Goal: Transaction & Acquisition: Purchase product/service

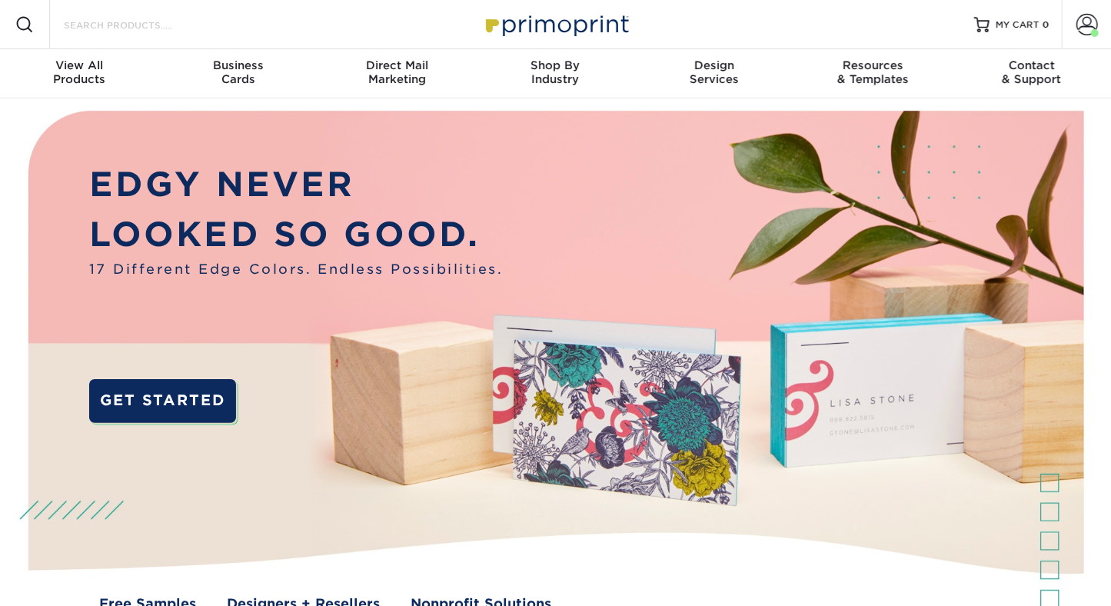
click at [81, 23] on input "Search Products" at bounding box center [137, 24] width 150 height 18
type input "banner"
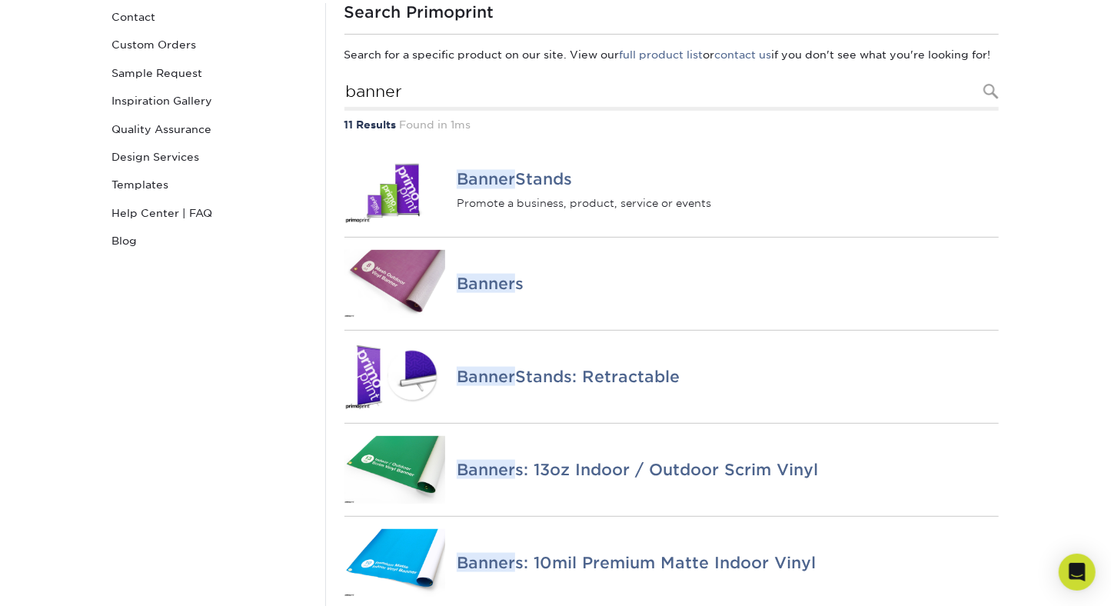
scroll to position [225, 0]
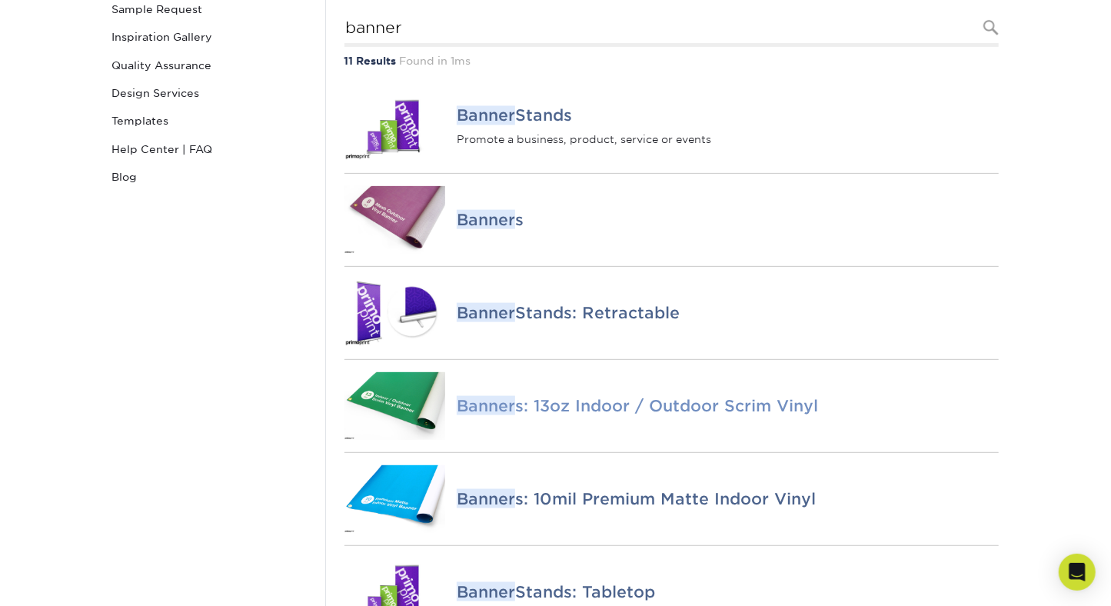
click at [411, 419] on img at bounding box center [396, 406] width 102 height 68
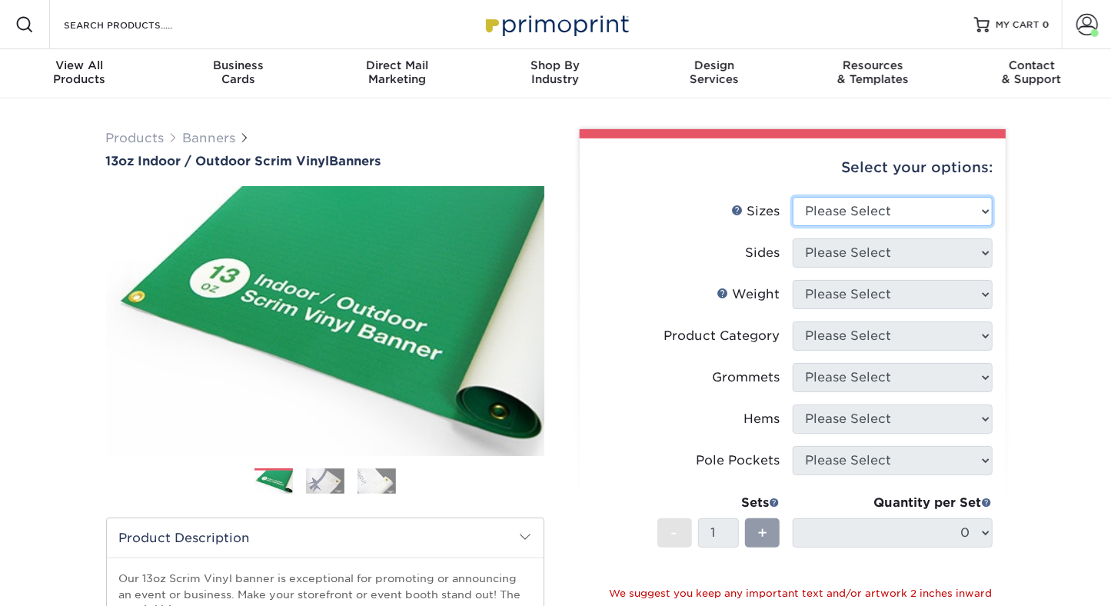
click at [848, 210] on select "Please Select 24" x 36" 24" x 48" 36" x 48" 36" x 60" 36" x 72" 36" x 96" 36" x…" at bounding box center [893, 211] width 200 height 29
select select "48.00x96.00"
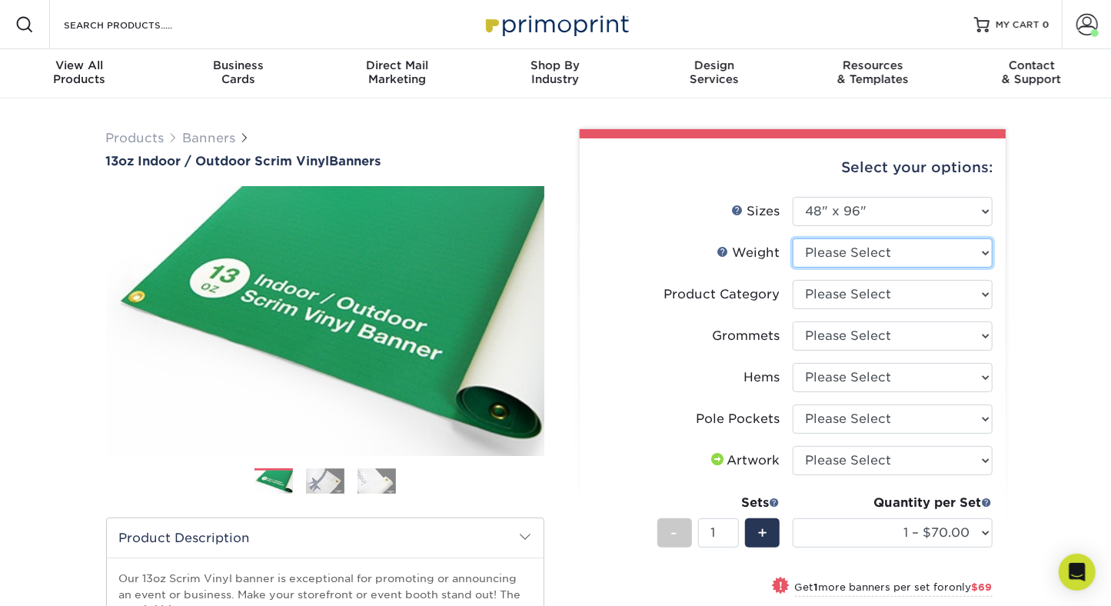
click at [834, 248] on select "Please Select 13OZ" at bounding box center [893, 252] width 200 height 29
select select "13OZ"
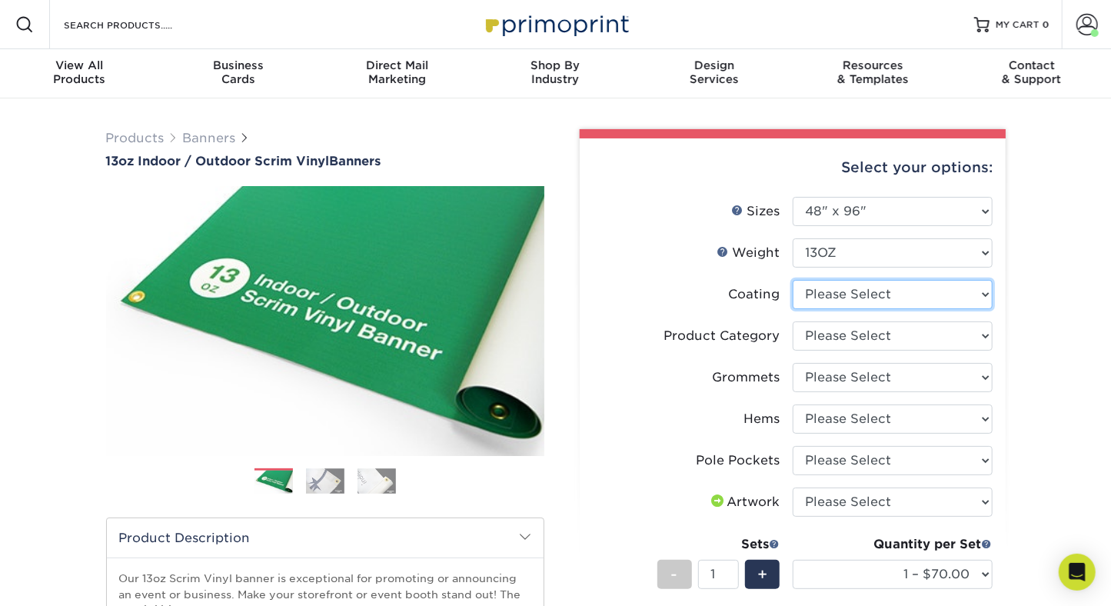
click at [832, 297] on select at bounding box center [893, 294] width 200 height 29
select select "3e7618de-abca-4bda-9f97-8b9129e913d8"
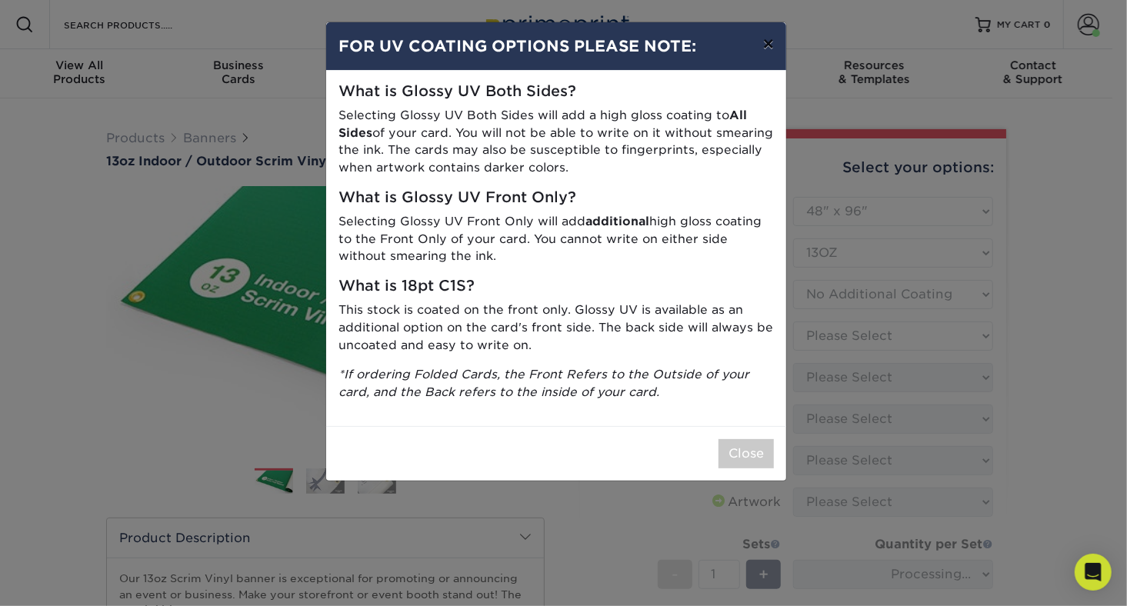
click at [768, 35] on button "×" at bounding box center [768, 43] width 35 height 43
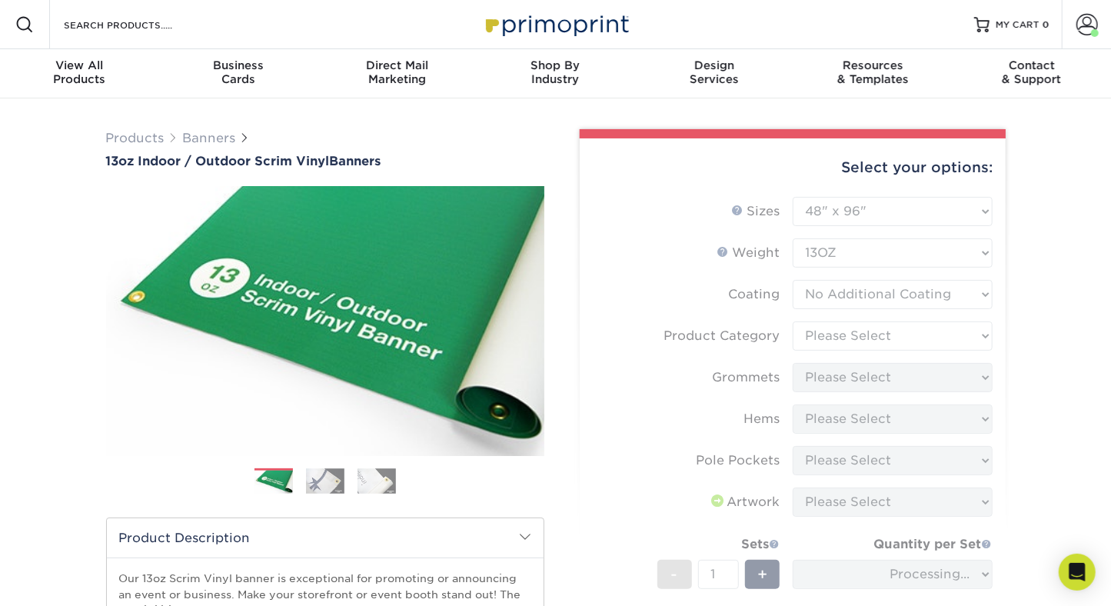
click at [830, 334] on form "Sizes Help Sizes Please Select 24" x 36" 24" x 48" 36" x 48" 36" x 60" 36" x 72…" at bounding box center [792, 500] width 401 height 606
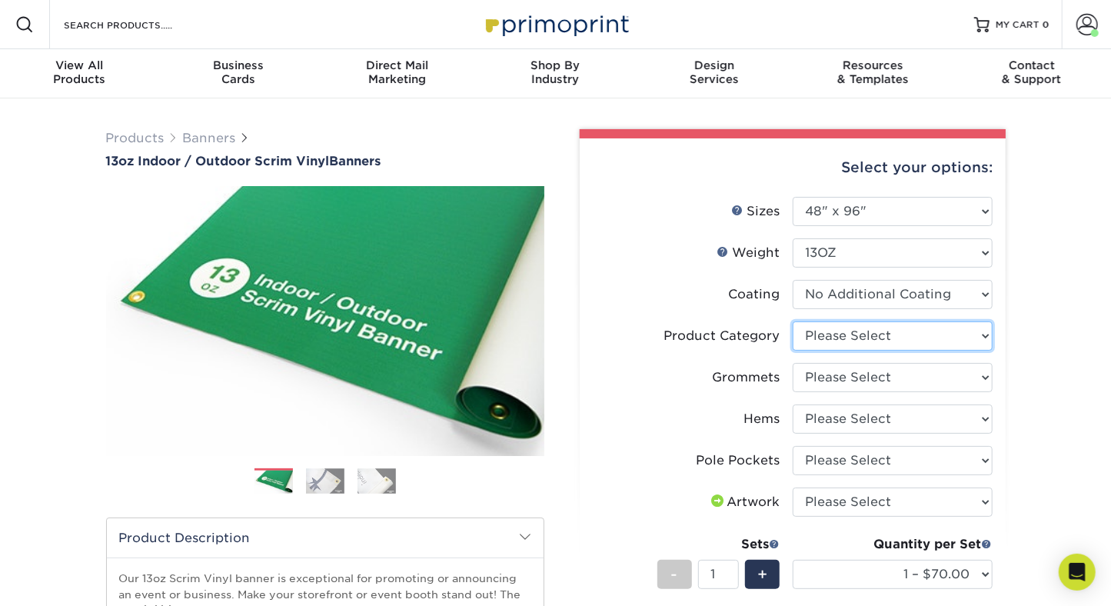
click at [830, 334] on select "Please Select 13oz Scrim Vinyl Banner - Matte" at bounding box center [893, 335] width 200 height 29
select select "bb192c35-bb20-422d-b6fe-0c7f48e5aa48"
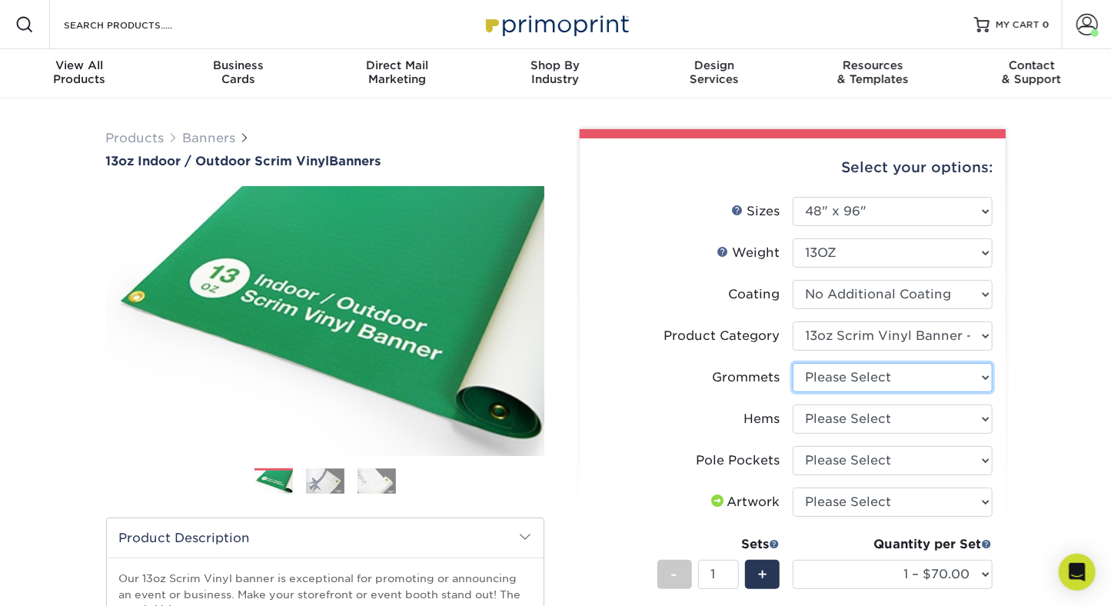
click at [823, 375] on select "Please Select No Grommets Yes, Grommet All 4 Corners Yes, Grommets Every 1 ft. …" at bounding box center [893, 377] width 200 height 29
select select "a5b9485c-574f-4e05-8672-fff987811a74"
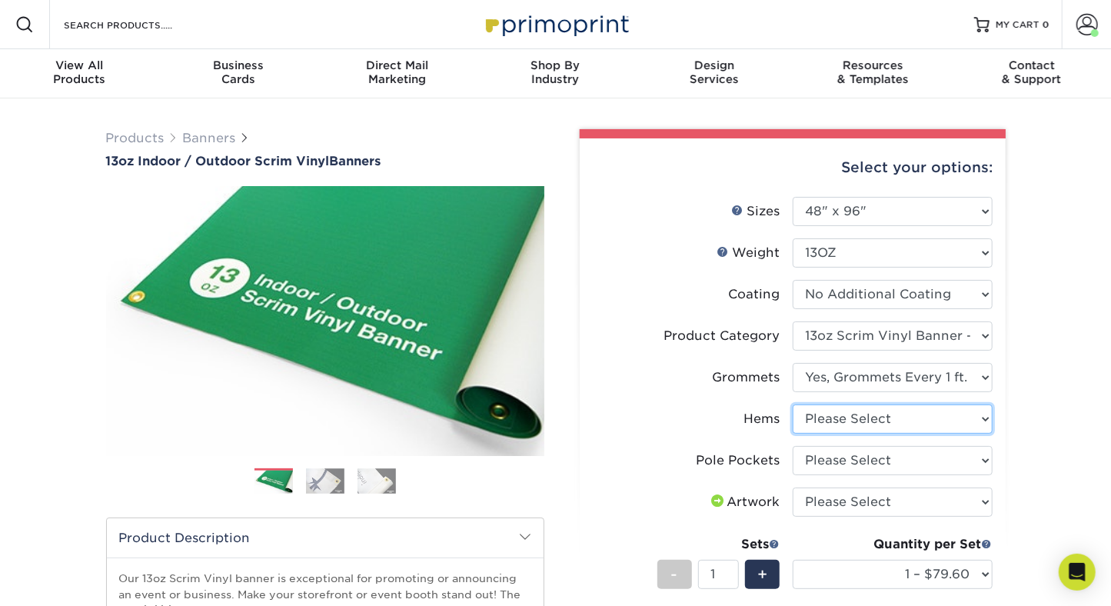
click at [824, 415] on select "Please Select No Hems/Pole Pockets Yes, Hems Top and Bottom Only Yes, Hems All …" at bounding box center [893, 419] width 200 height 29
select select "799b34bf-ff99-4291-b254-51157b744628"
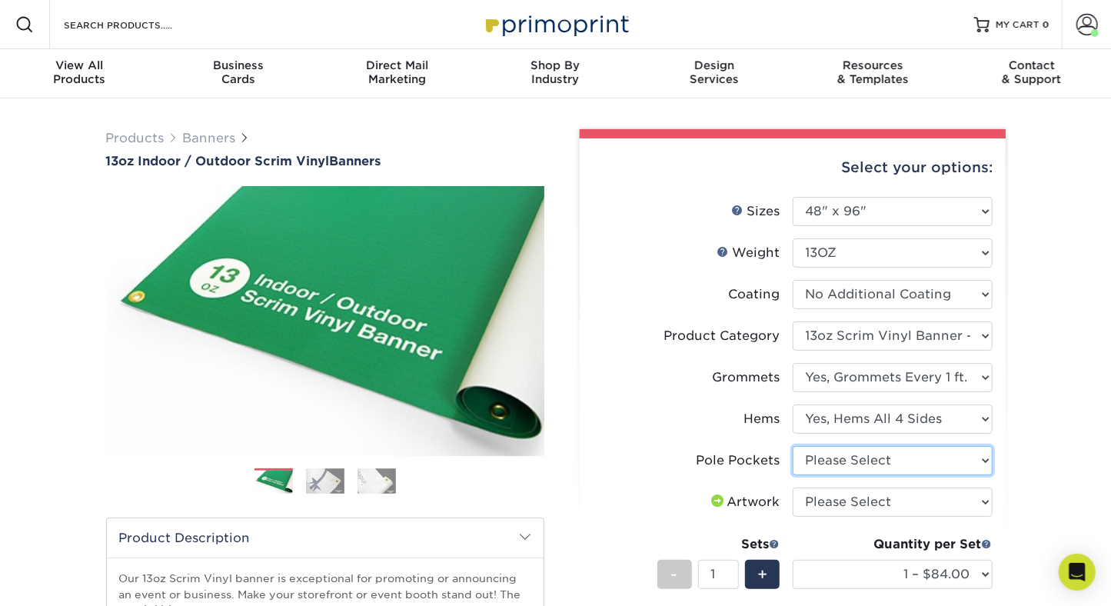
click at [828, 453] on select "Please Select No Pole Pockets 2 in. Left and Right 2 in. Top and Bottom 4 in. L…" at bounding box center [893, 460] width 200 height 29
select select "462c5fe9-21e9-49a0-afb4-1c6e8664fe13"
click at [823, 495] on select "Please Select I will upload files I need a design - $50" at bounding box center [893, 502] width 200 height 29
select select "upload"
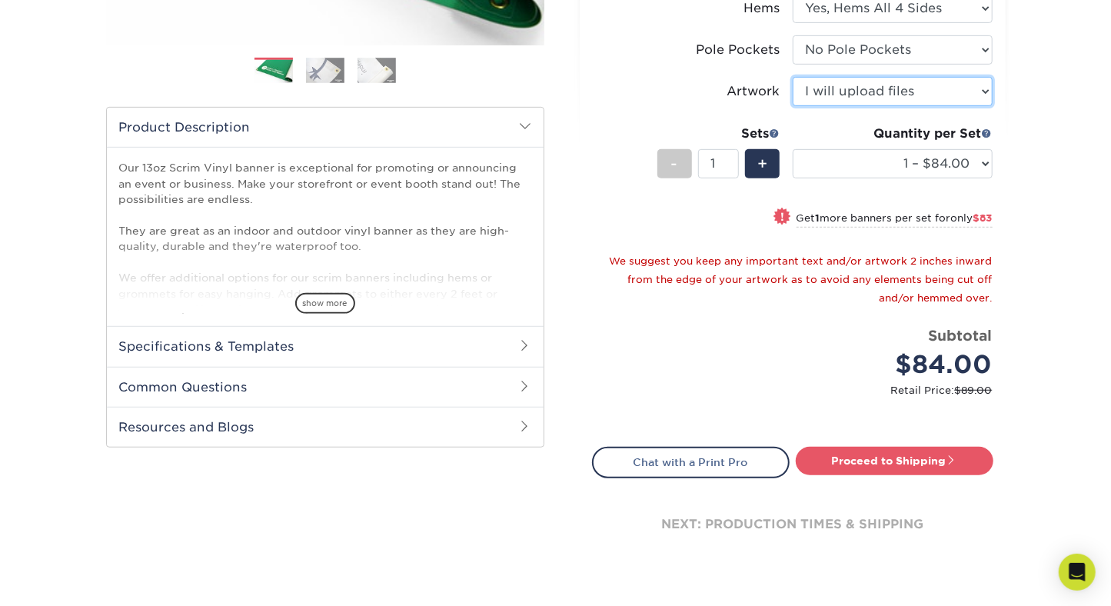
scroll to position [441, 0]
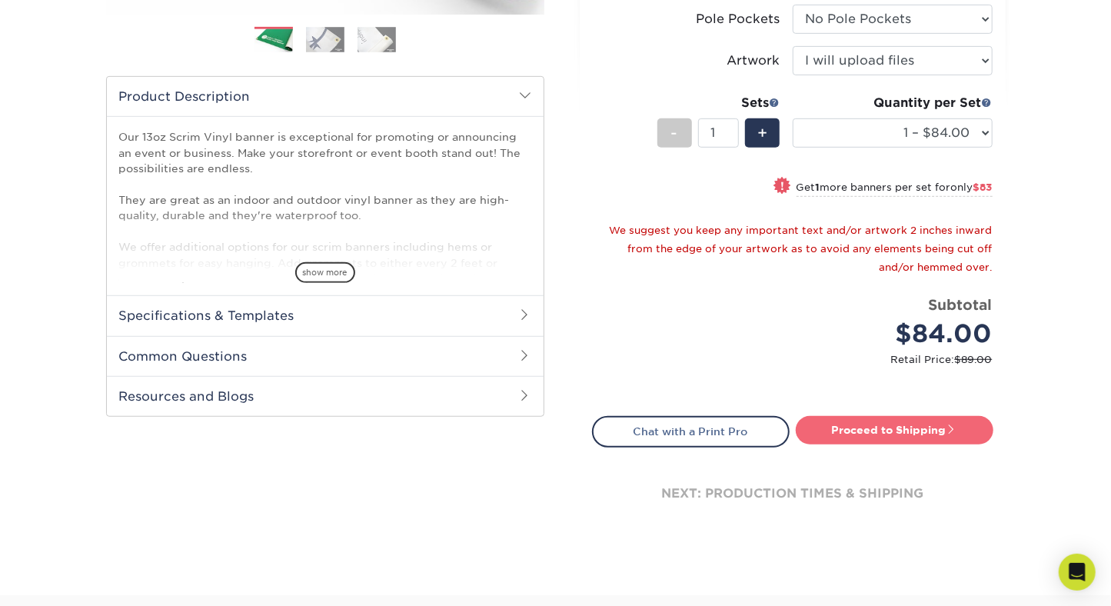
click at [874, 435] on link "Proceed to Shipping" at bounding box center [895, 430] width 198 height 28
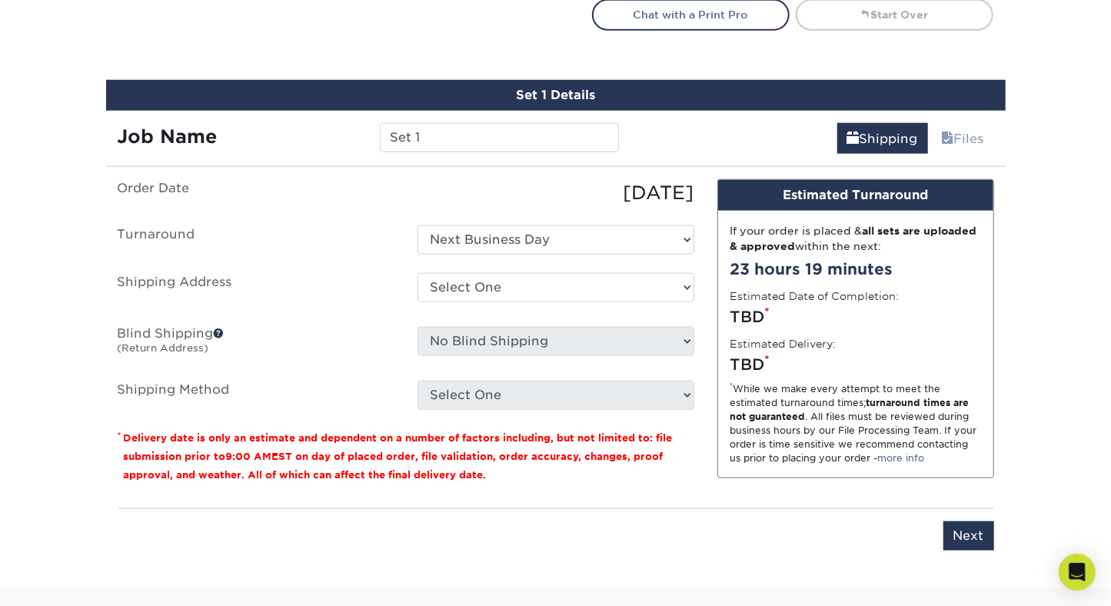
scroll to position [897, 0]
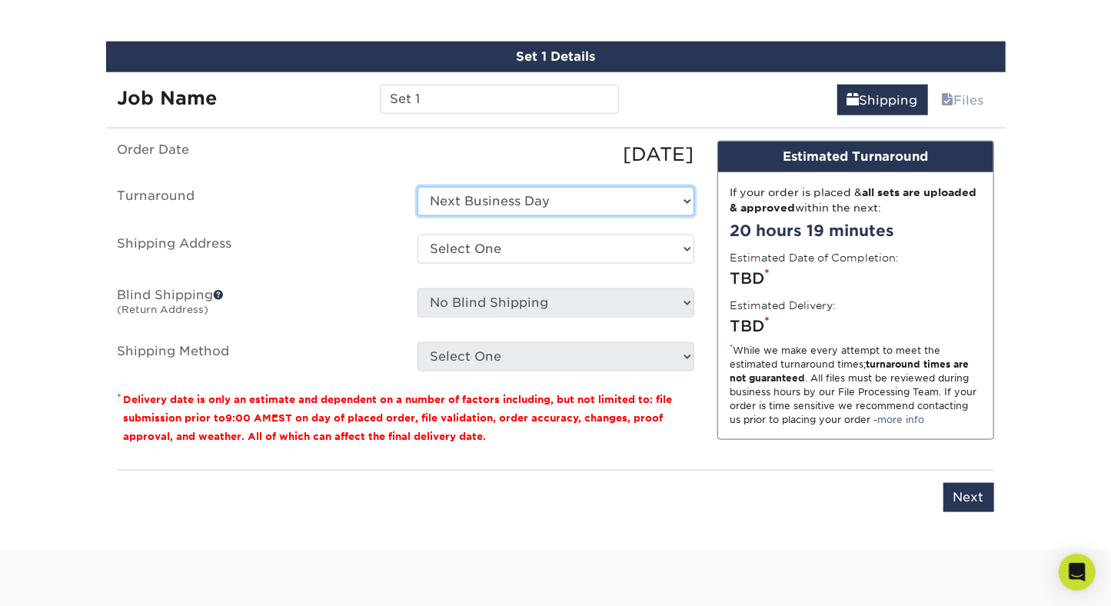
click at [471, 200] on select "Select One Next Business Day" at bounding box center [556, 201] width 277 height 29
click at [479, 199] on select "Select One Next Business Day" at bounding box center [556, 201] width 277 height 29
select select "05365baf-160f-450b-940a-30c77613933f"
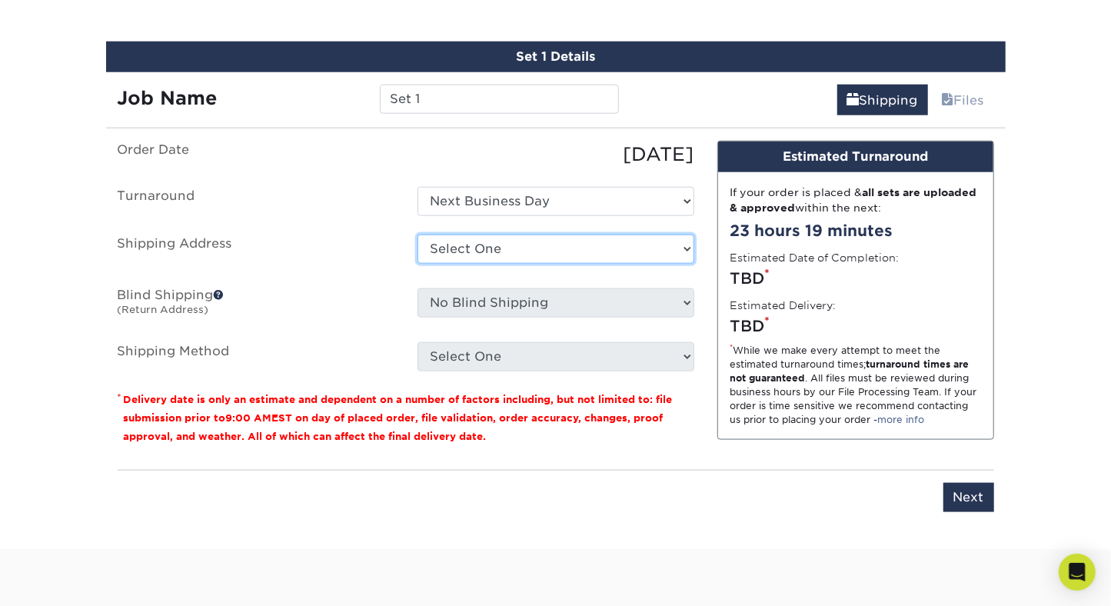
click at [471, 249] on select "Select One Majka Kendall/Spa at CBI Addison Addison&Assoc Adrian AllanahHome At…" at bounding box center [556, 249] width 277 height 29
select select "87822"
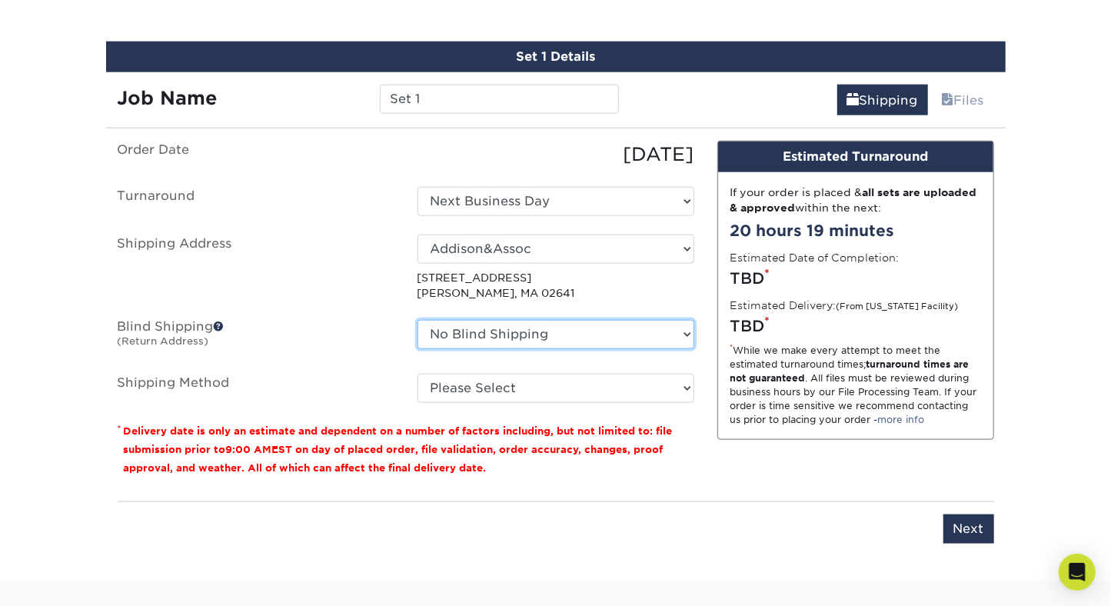
click at [517, 331] on select "No Blind Shipping Majka Kendall/Spa at CBI Addison Addison&Assoc Adrian Allanah…" at bounding box center [556, 334] width 277 height 29
select select "87822"
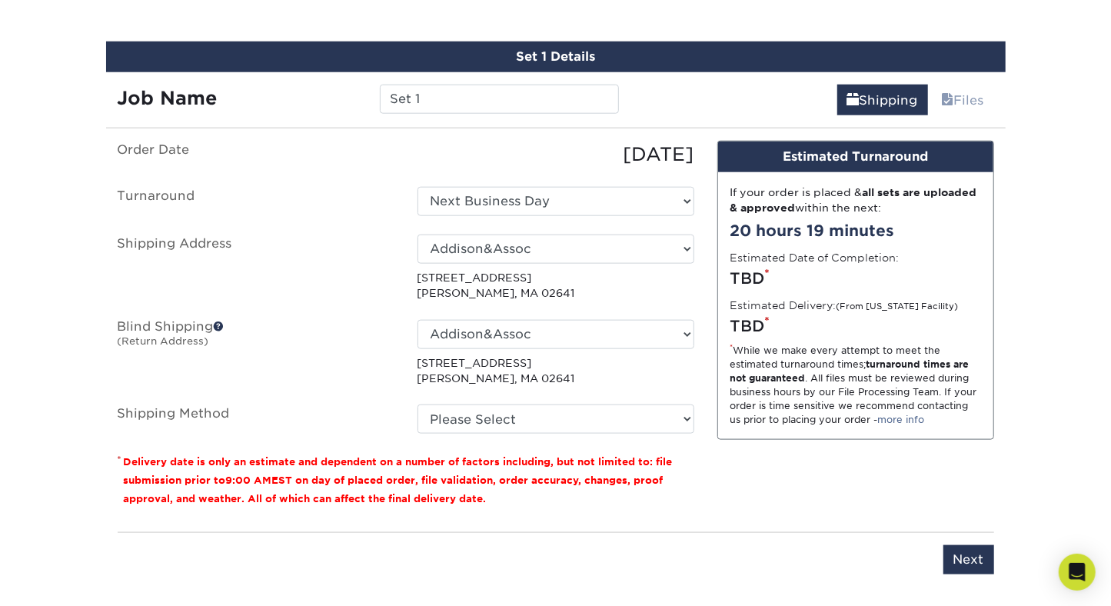
click at [498, 431] on fieldset "Order Date 09/29/2025 Turnaround Select One Next Business Day Shipping Address …" at bounding box center [406, 297] width 577 height 312
click at [498, 413] on select "Please Select Flat Rate Shipping (+$11.20) Ground Shipping (+$19.03) 3 Day Ship…" at bounding box center [556, 419] width 277 height 29
select select "G4MFLATRATE"
